Goal: Transaction & Acquisition: Purchase product/service

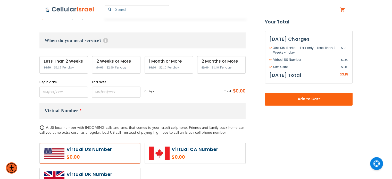
scroll to position [164, 0]
click at [324, 26] on strong "Your Total" at bounding box center [309, 22] width 88 height 8
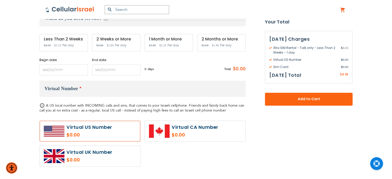
scroll to position [187, 0]
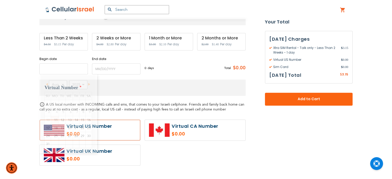
click at [76, 68] on input "name" at bounding box center [63, 68] width 48 height 11
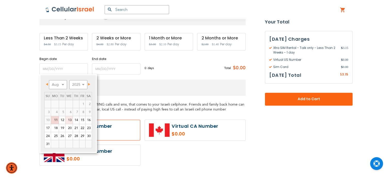
click at [69, 119] on link "13" at bounding box center [68, 120] width 7 height 8
type input "[DATE]"
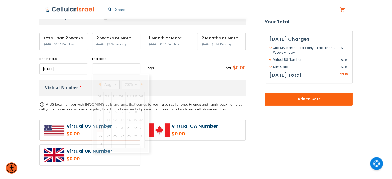
click at [107, 69] on input "name" at bounding box center [116, 68] width 48 height 11
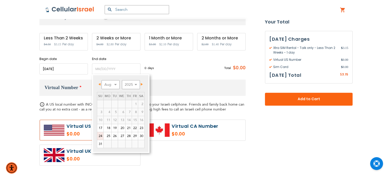
click at [100, 136] on link "24" at bounding box center [100, 136] width 6 height 8
type input "[DATE]"
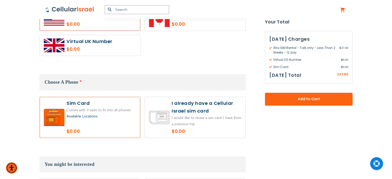
scroll to position [297, 0]
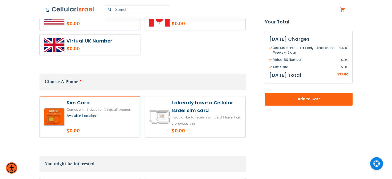
click at [213, 119] on label at bounding box center [195, 116] width 100 height 41
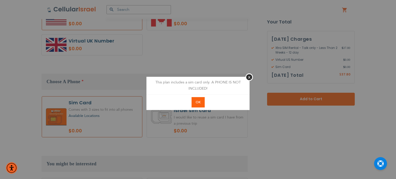
click at [200, 104] on span "OK" at bounding box center [198, 102] width 5 height 5
radio input "true"
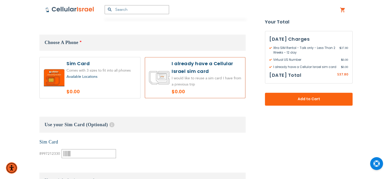
scroll to position [337, 0]
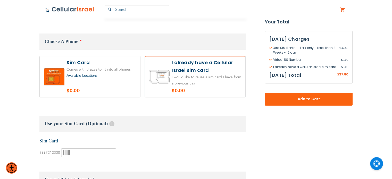
click at [92, 154] on input "text" at bounding box center [89, 152] width 54 height 9
paste input "89972123300002830537"
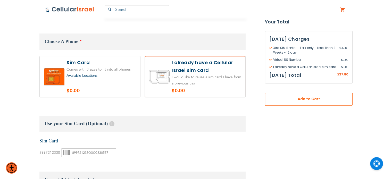
type input "89972123300002830537"
click at [308, 102] on button "Add to Cart" at bounding box center [309, 99] width 88 height 13
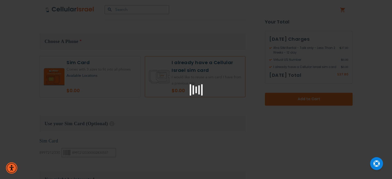
scroll to position [0, 0]
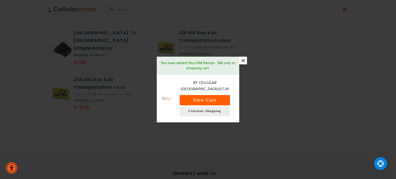
click at [213, 97] on button "View Cart" at bounding box center [205, 100] width 50 height 10
